Goal: Task Accomplishment & Management: Complete application form

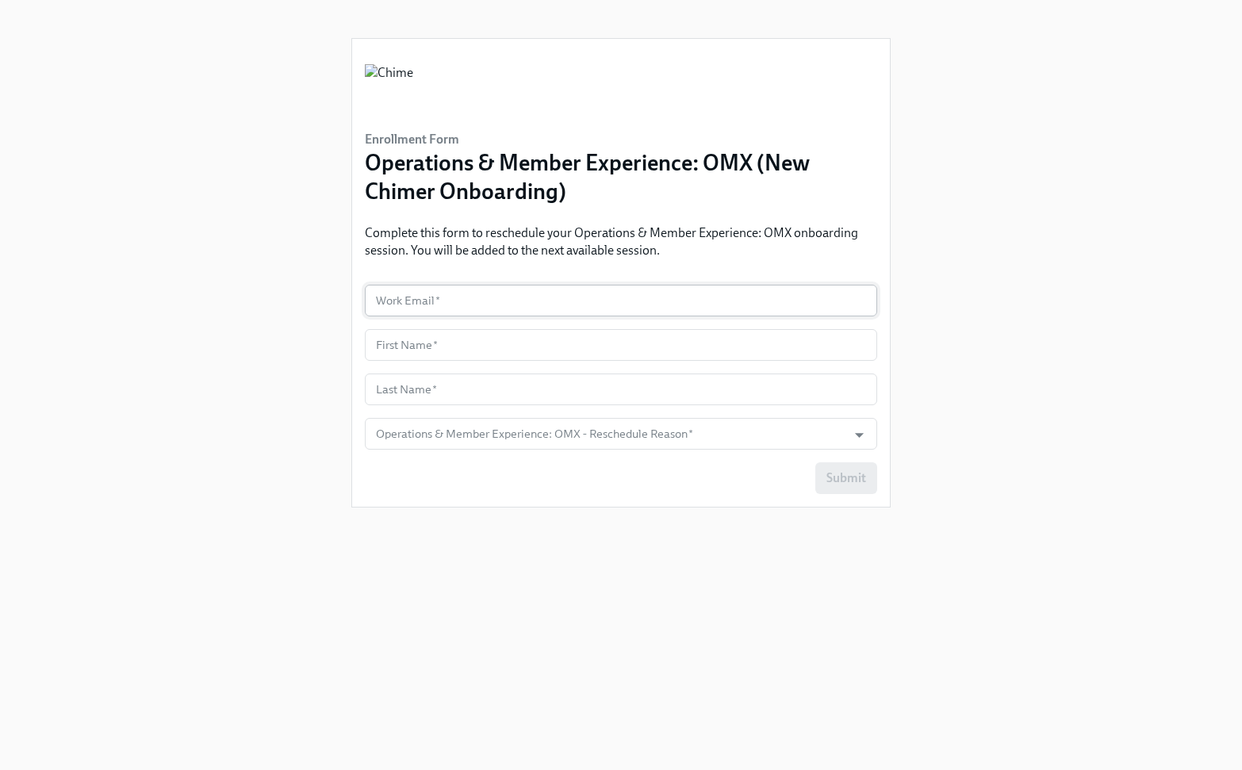
click at [617, 300] on input "text" at bounding box center [621, 301] width 512 height 32
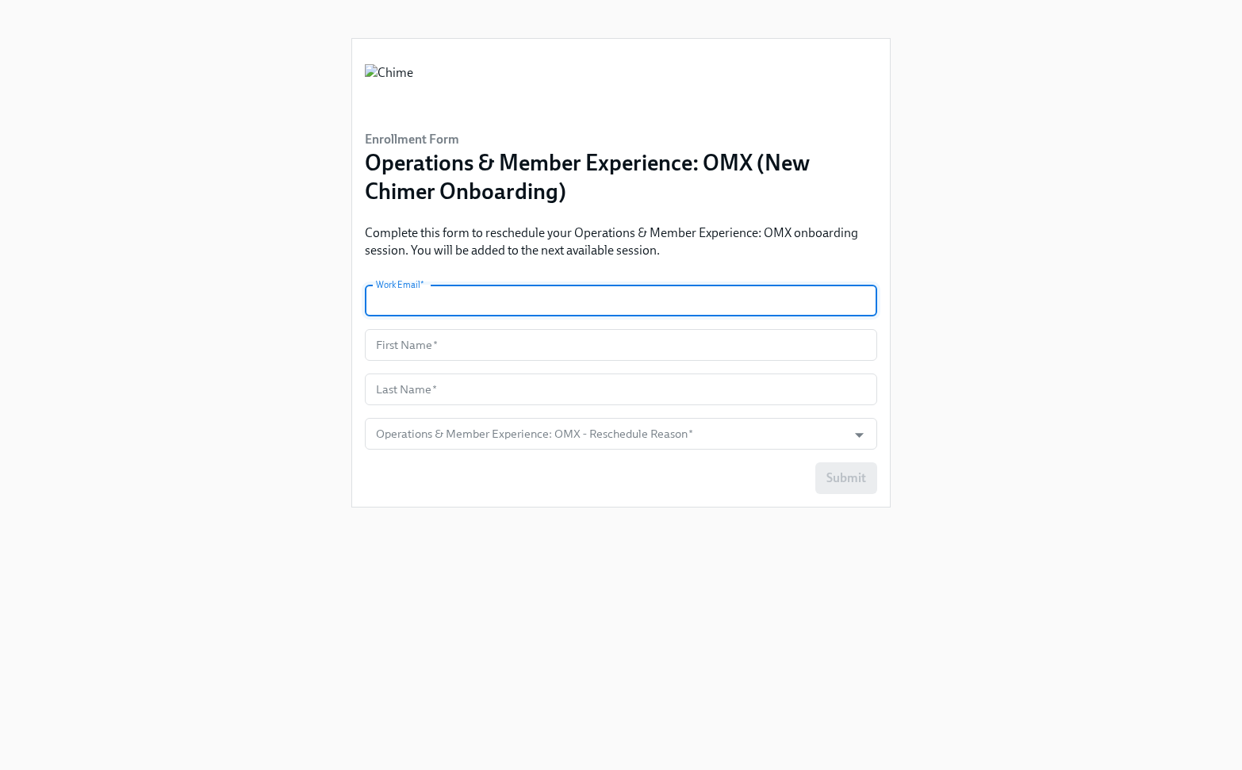
click at [531, 298] on input "text" at bounding box center [621, 301] width 512 height 32
type input "[EMAIL_ADDRESS][DOMAIN_NAME]"
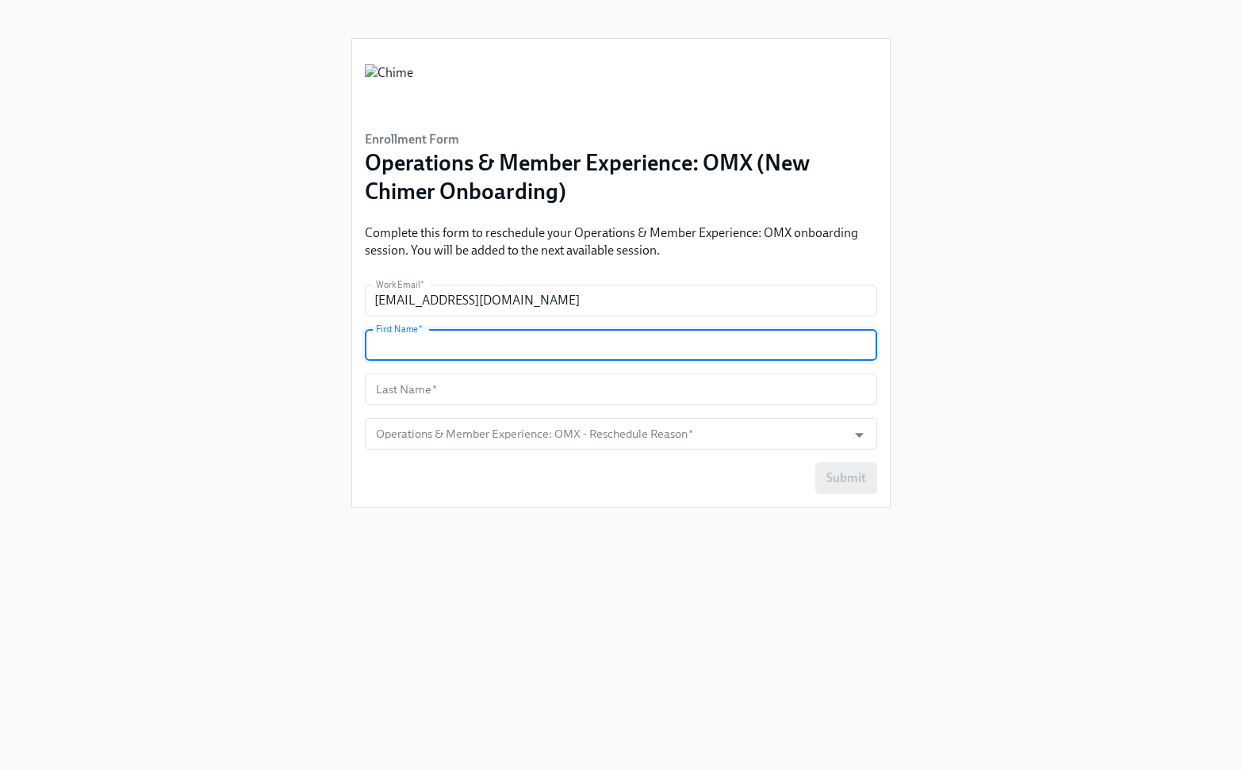
click at [504, 347] on input "text" at bounding box center [621, 345] width 512 height 32
type input "[PERSON_NAME]"
type input "Wild"
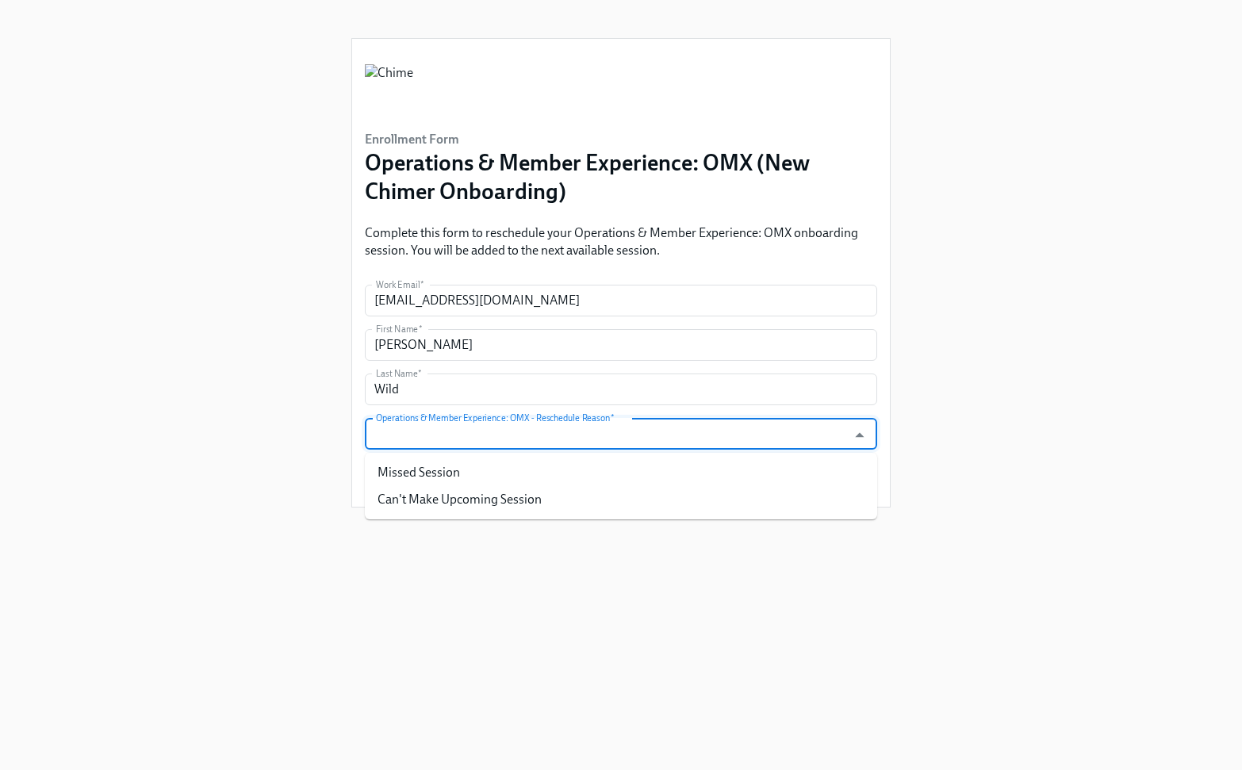
click at [528, 439] on input "Operations & Member Experience: OMX - Reschedule Reason   *" at bounding box center [606, 434] width 466 height 32
click at [547, 434] on input "Operations & Member Experience: OMX - Reschedule Reason   *" at bounding box center [606, 434] width 466 height 32
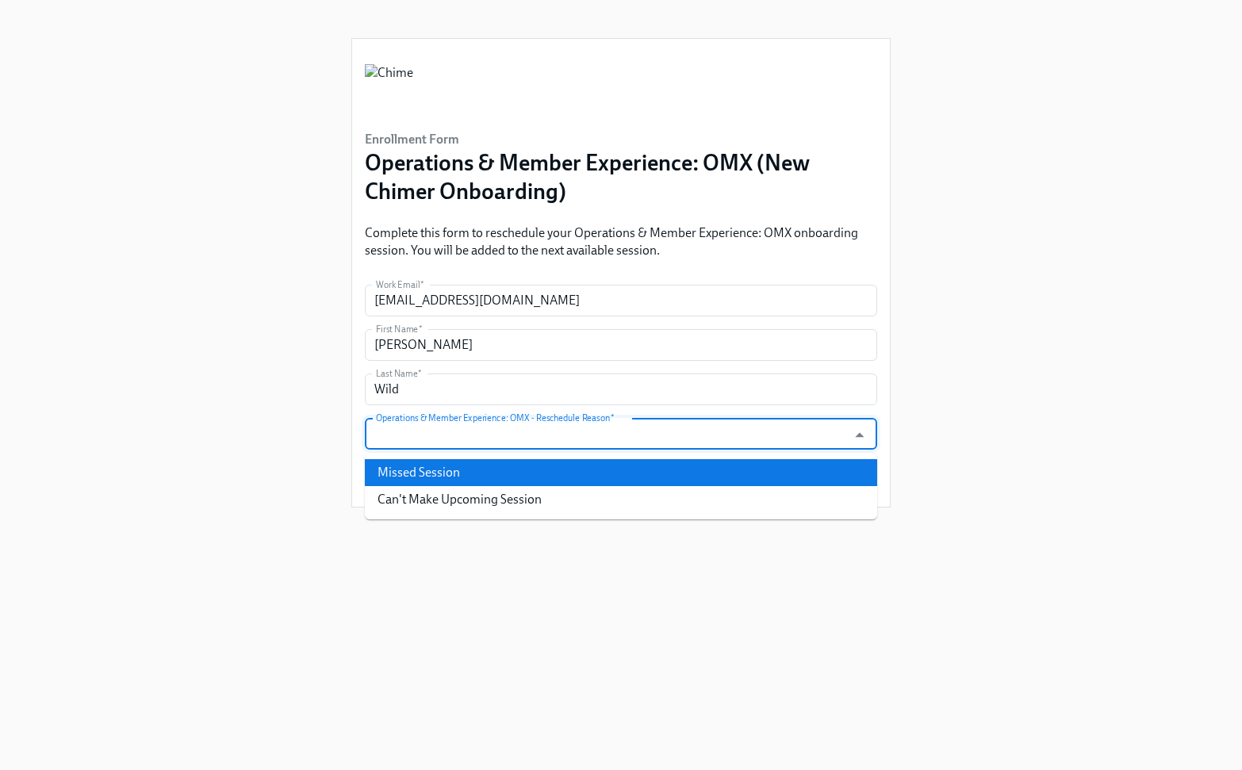
click at [543, 474] on li "Missed Session" at bounding box center [621, 472] width 512 height 27
type input "Missed Session"
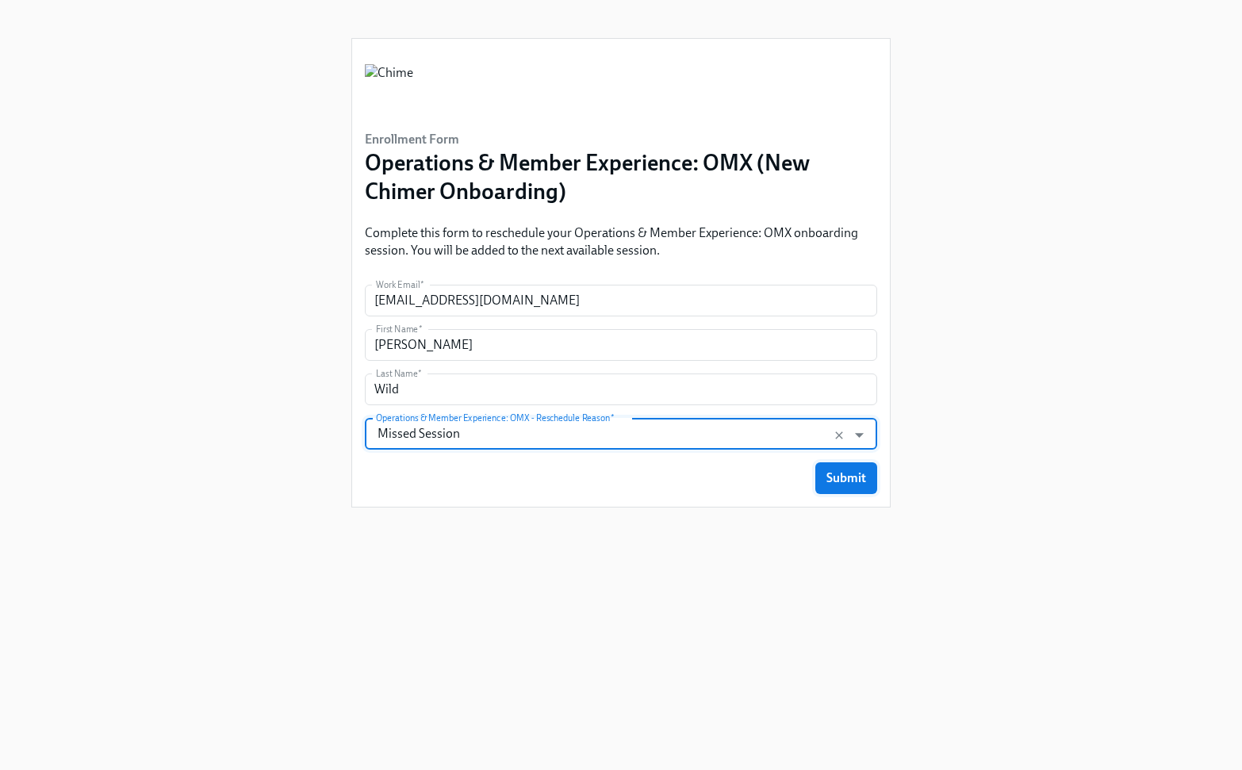
click at [841, 473] on span "Submit" at bounding box center [847, 478] width 40 height 16
